Goal: Find specific page/section: Find specific page/section

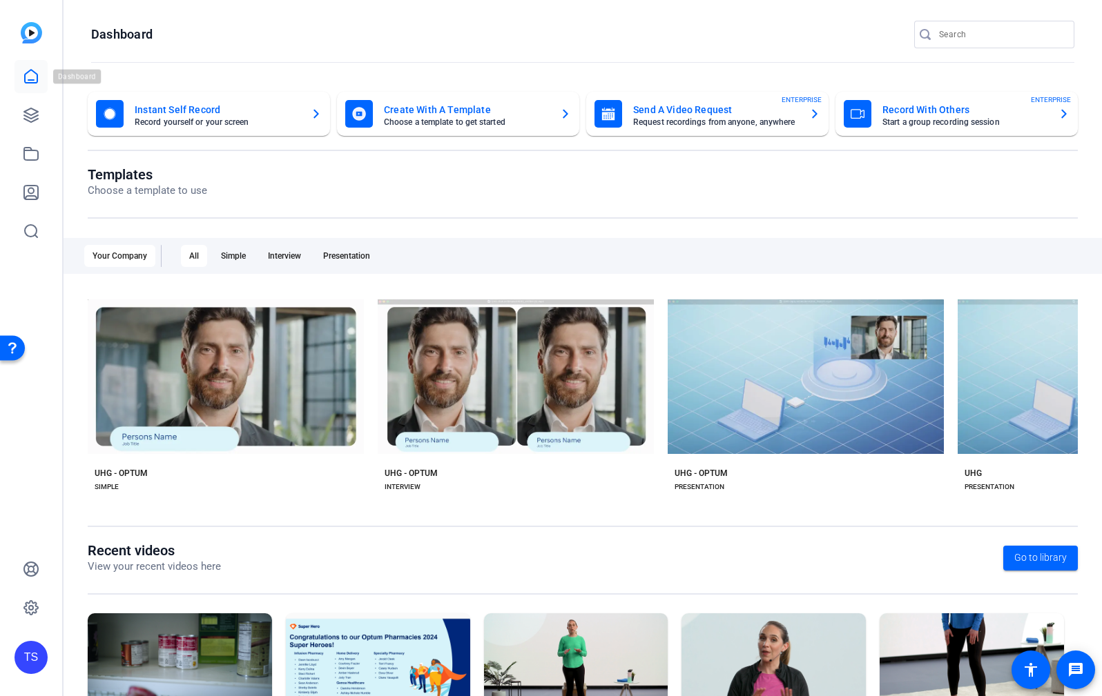
click at [32, 77] on icon at bounding box center [31, 76] width 17 height 17
click at [29, 108] on icon at bounding box center [31, 115] width 17 height 17
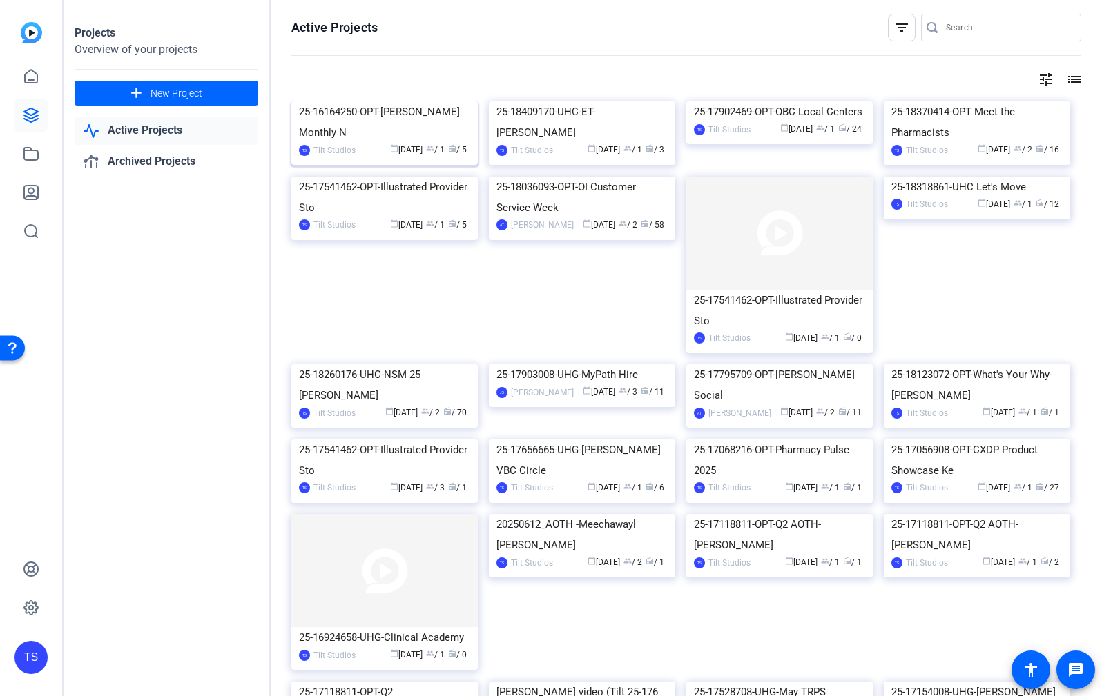
click at [378, 143] on div "25-16164250-OPT-[PERSON_NAME] Monthly N" at bounding box center [384, 121] width 171 height 41
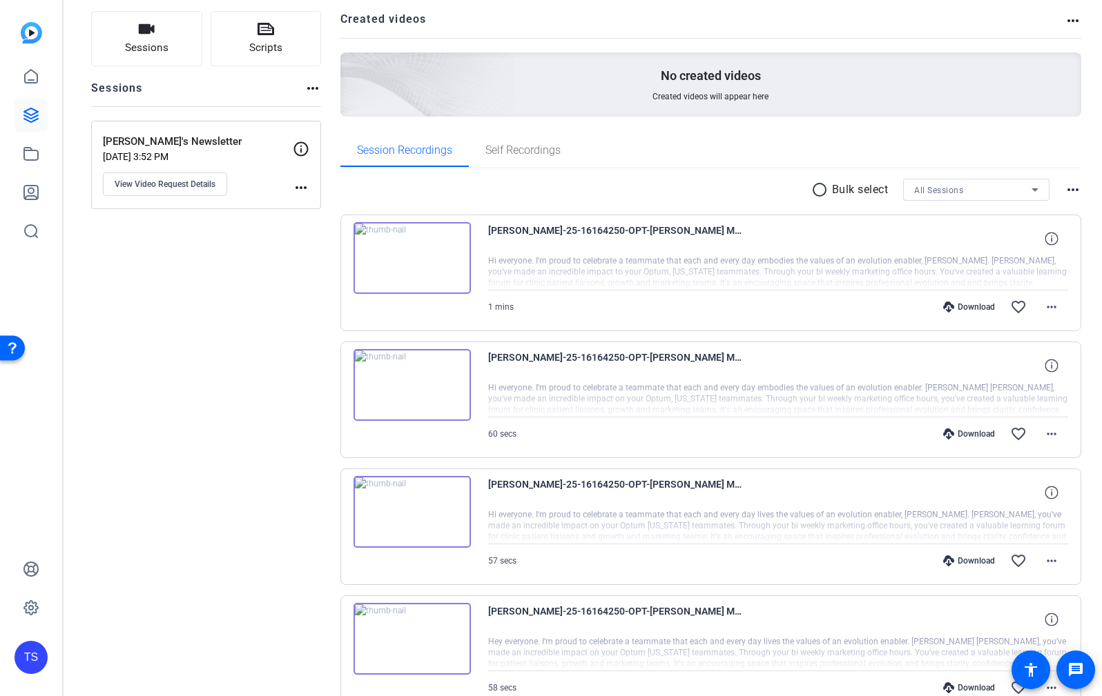
scroll to position [85, 0]
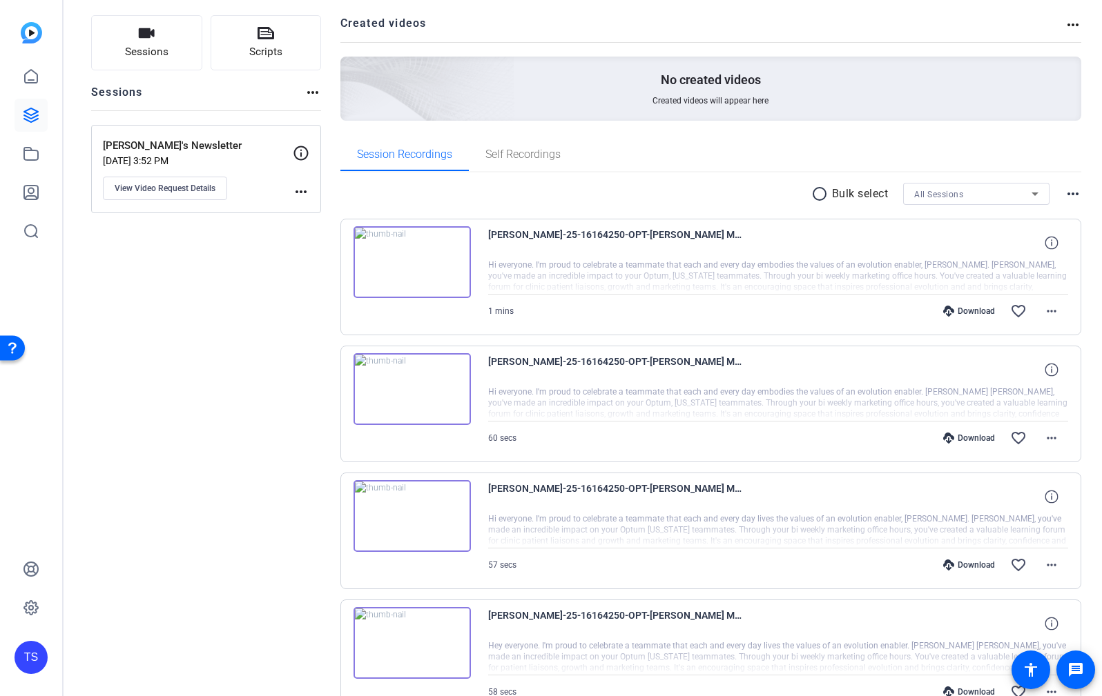
click at [608, 287] on div at bounding box center [778, 277] width 580 height 35
click at [609, 282] on div at bounding box center [778, 277] width 580 height 35
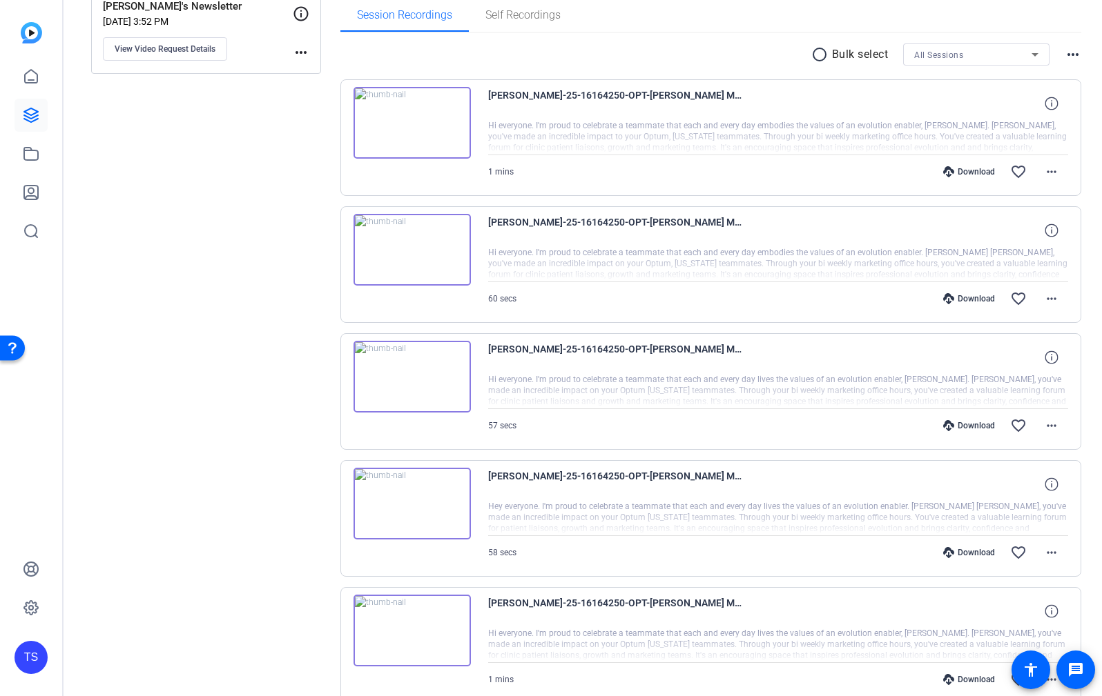
scroll to position [224, 0]
